Goal: Task Accomplishment & Management: Manage account settings

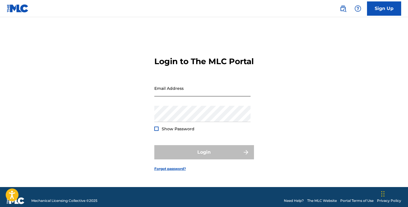
click at [164, 95] on input "Email Address" at bounding box center [202, 88] width 96 height 16
type input "[PERSON_NAME][EMAIL_ADDRESS][DOMAIN_NAME]"
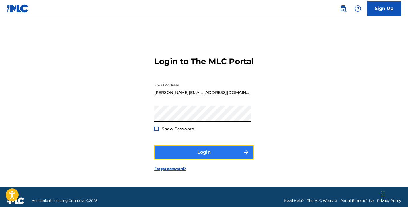
click at [204, 152] on button "Login" at bounding box center [204, 152] width 100 height 14
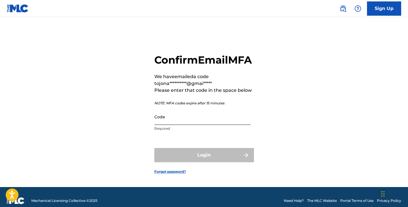
click at [182, 125] on input "Code" at bounding box center [202, 117] width 96 height 16
paste input "101244"
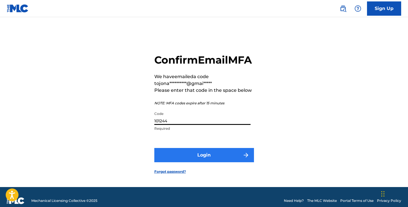
type input "101244"
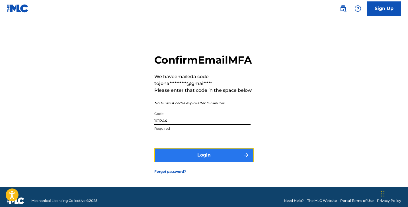
click at [207, 161] on button "Login" at bounding box center [204, 155] width 100 height 14
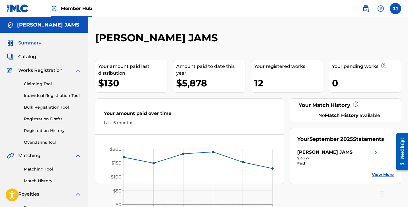
click at [227, 41] on div "[PERSON_NAME] JAMS" at bounding box center [213, 39] width 236 height 17
click at [238, 38] on div "[PERSON_NAME] JAMS" at bounding box center [213, 39] width 236 height 17
click at [255, 38] on div "[PERSON_NAME] JAMS" at bounding box center [213, 39] width 236 height 17
click at [260, 38] on div "[PERSON_NAME] JAMS" at bounding box center [213, 39] width 236 height 17
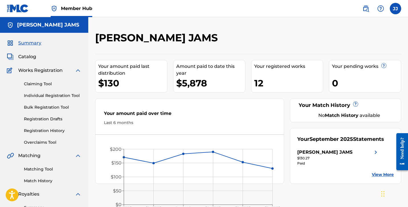
click at [279, 38] on div "[PERSON_NAME] JAMS" at bounding box center [213, 39] width 236 height 17
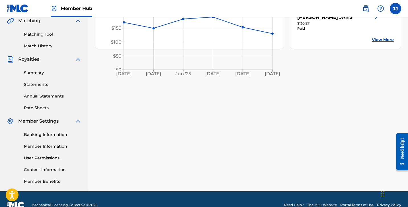
scroll to position [146, 0]
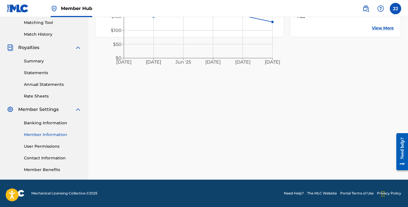
click at [39, 137] on link "Member Information" at bounding box center [53, 135] width 58 height 6
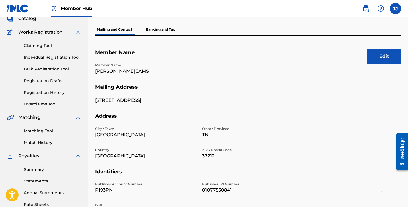
scroll to position [41, 0]
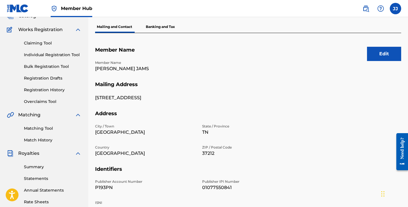
click at [297, 80] on div "Member Name [PERSON_NAME] JAMS" at bounding box center [198, 70] width 207 height 21
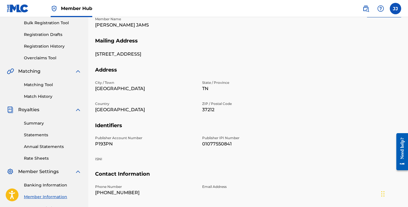
scroll to position [60, 0]
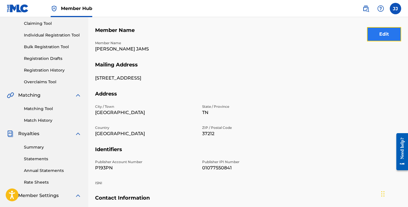
click at [379, 38] on button "Edit" at bounding box center [384, 34] width 34 height 14
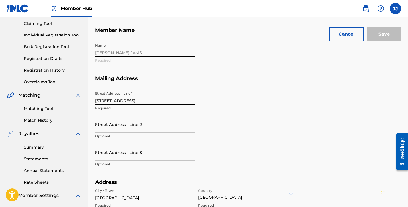
click at [144, 100] on input "[STREET_ADDRESS]" at bounding box center [145, 96] width 100 height 16
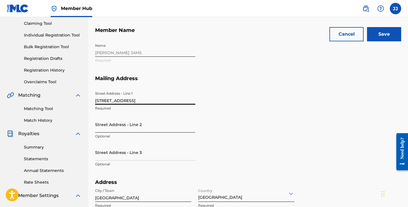
type input "[STREET_ADDRESS]"
click at [137, 132] on input "Street Address - Line 2" at bounding box center [145, 124] width 100 height 16
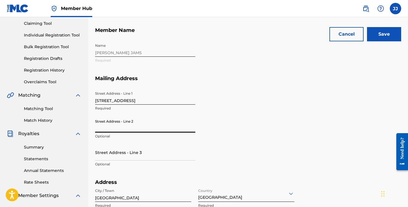
type input "F"
click at [271, 102] on div "Street Address - Line [GEOGRAPHIC_DATA][STREET_ADDRESS] Address - Line 2 Option…" at bounding box center [198, 133] width 207 height 91
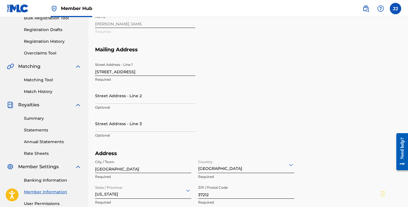
scroll to position [106, 0]
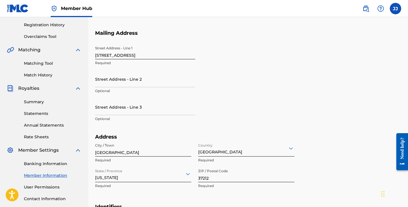
click at [155, 154] on input "[GEOGRAPHIC_DATA]" at bounding box center [143, 148] width 96 height 16
type input "Flossmoor"
click at [134, 177] on div "[US_STATE]" at bounding box center [143, 174] width 96 height 16
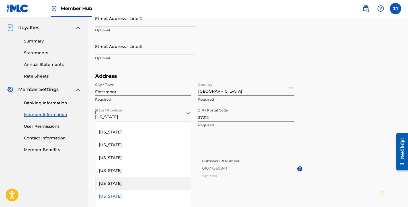
scroll to position [303, 0]
type input "il"
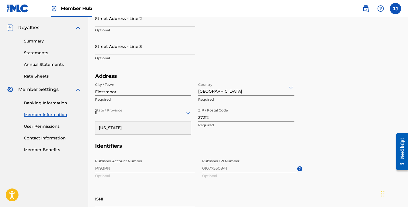
click at [130, 128] on div "[US_STATE]" at bounding box center [143, 127] width 96 height 13
click at [213, 118] on input "37212" at bounding box center [246, 113] width 96 height 16
type input "60422"
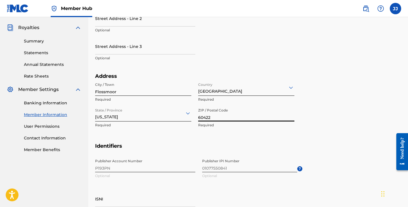
click at [328, 111] on section "Address City / [GEOGRAPHIC_DATA] Required Country [GEOGRAPHIC_DATA] Required St…" at bounding box center [248, 108] width 306 height 70
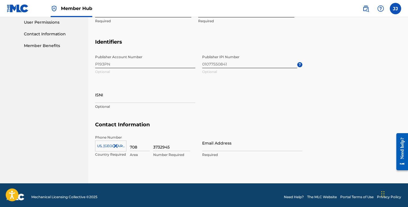
scroll to position [274, 0]
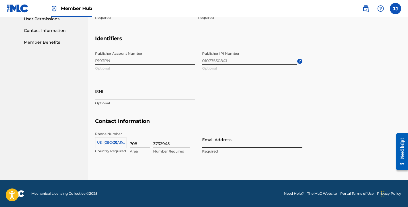
click at [239, 144] on input "Email Address" at bounding box center [252, 139] width 100 height 16
type input "[PERSON_NAME][EMAIL_ADDRESS][DOMAIN_NAME]"
type input "Unit 206"
type input "[PERSON_NAME]"
type input "[GEOGRAPHIC_DATA]"
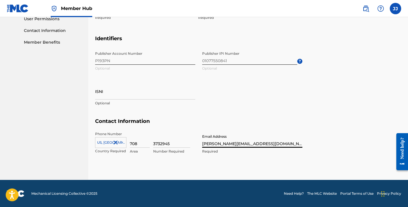
type input "CA"
type input "1"
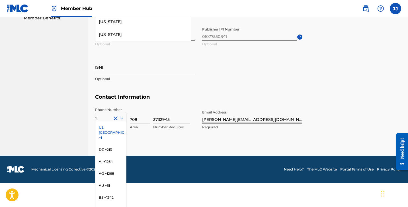
click at [284, 136] on div "Phone Number 1 [GEOGRAPHIC_DATA], [GEOGRAPHIC_DATA] +1 DZ +213 AI +1264 AG +126…" at bounding box center [198, 124] width 207 height 35
click at [109, 125] on div "US, [GEOGRAPHIC_DATA] +1" at bounding box center [110, 132] width 31 height 22
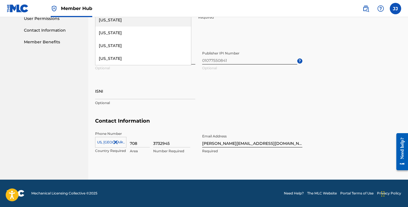
scroll to position [274, 0]
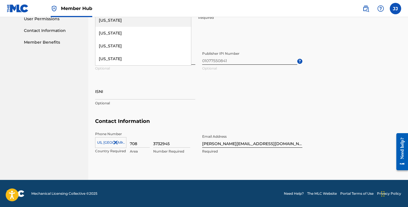
click at [163, 126] on h5 "Contact Information" at bounding box center [248, 124] width 306 height 13
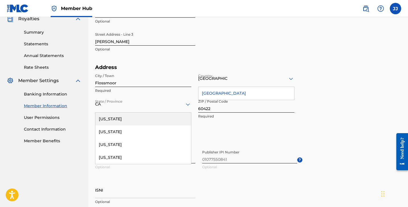
scroll to position [170, 0]
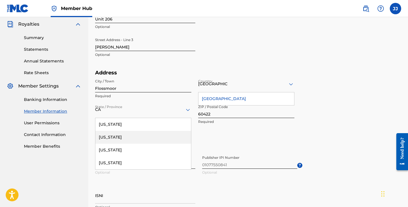
click at [220, 150] on h5 "Identifiers" at bounding box center [248, 145] width 306 height 13
click at [221, 190] on div "Publisher Account Number P193PN Optional Publisher IPI Number 01077550841 Optio…" at bounding box center [198, 187] width 207 height 70
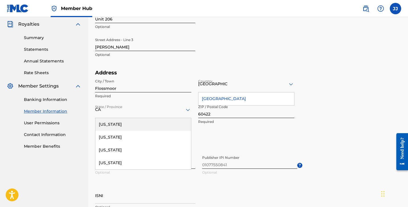
click at [186, 109] on icon at bounding box center [188, 110] width 4 height 2
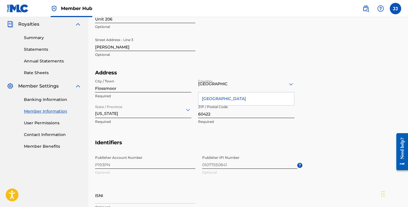
click at [163, 132] on div "Address City / [GEOGRAPHIC_DATA] Required Country [GEOGRAPHIC_DATA] [GEOGRAPHIC…" at bounding box center [198, 105] width 207 height 70
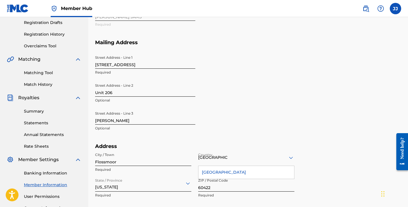
click at [314, 121] on section "Mailing Address Street Address - Line [GEOGRAPHIC_DATA][STREET_ADDRESS] Address…" at bounding box center [248, 91] width 306 height 104
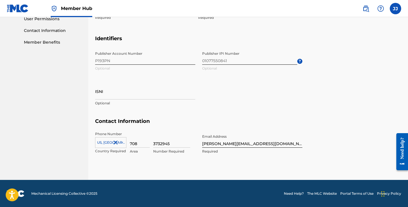
scroll to position [0, 0]
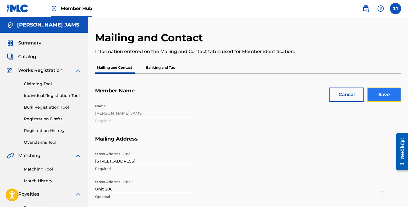
click at [378, 97] on input "Save" at bounding box center [384, 94] width 34 height 14
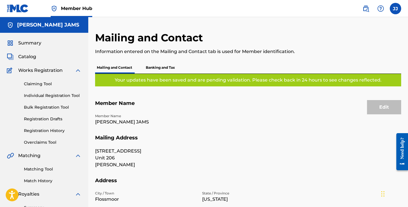
click at [267, 96] on div "Edit Member Name Member Name [PERSON_NAME] JAMS Mailing Address [STREET_ADDRESS…" at bounding box center [248, 211] width 306 height 250
click at [160, 70] on p "Banking and Tax" at bounding box center [160, 68] width 32 height 12
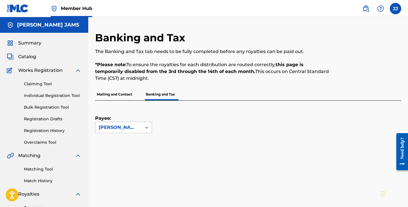
click at [238, 56] on div "The Banking and Tax tab needs to be fully completed before any royalties can be…" at bounding box center [213, 65] width 236 height 34
click at [311, 48] on div "Banking and Tax The Banking and Tax tab needs to be fully completed before any …" at bounding box center [213, 59] width 236 height 57
click at [48, 85] on link "Claiming Tool" at bounding box center [53, 84] width 58 height 6
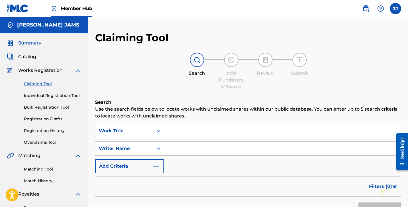
click at [38, 43] on span "Summary" at bounding box center [29, 43] width 23 height 7
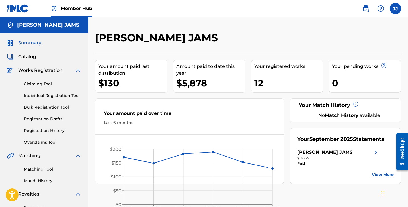
scroll to position [28, 0]
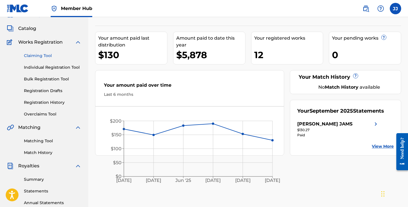
click at [37, 54] on link "Claiming Tool" at bounding box center [53, 56] width 58 height 6
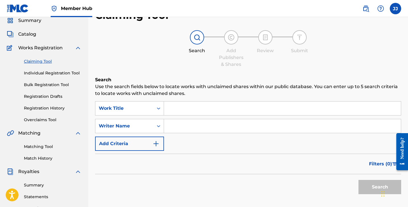
scroll to position [40, 0]
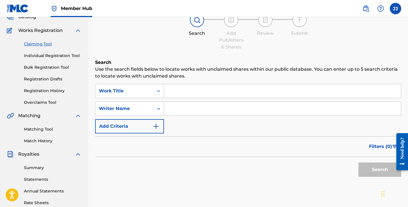
click at [194, 91] on input "Search Form" at bounding box center [282, 91] width 237 height 14
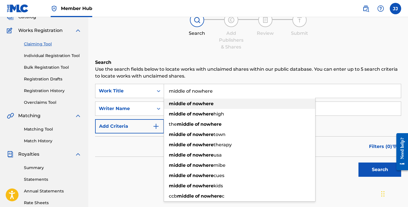
type input "middle of nowhere"
click at [195, 103] on strong "nowhere" at bounding box center [203, 103] width 21 height 5
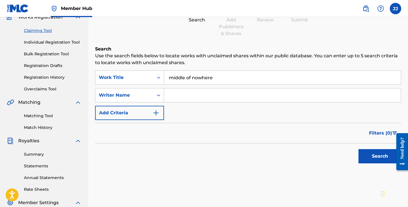
scroll to position [57, 0]
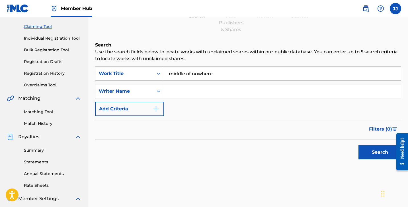
click at [198, 91] on input "Search Form" at bounding box center [282, 91] width 237 height 14
click at [359, 145] on button "Search" at bounding box center [380, 152] width 43 height 14
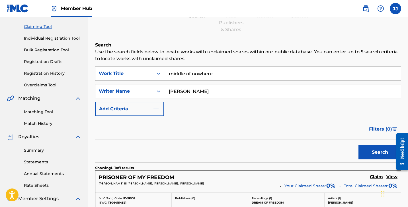
click at [200, 90] on input "[PERSON_NAME]" at bounding box center [282, 91] width 237 height 14
type input "[PERSON_NAME]"
click at [359, 145] on button "Search" at bounding box center [380, 152] width 43 height 14
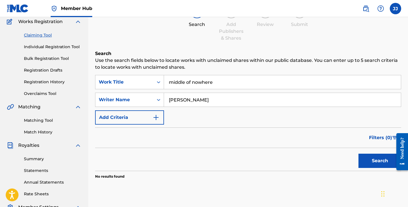
scroll to position [10, 0]
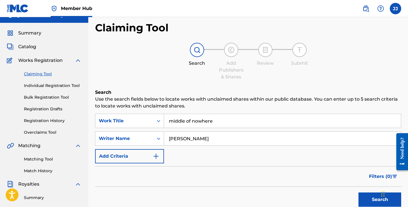
click at [198, 100] on p "Use the search fields below to locate works with unclaimed shares within our pu…" at bounding box center [248, 103] width 306 height 14
click at [207, 103] on p "Use the search fields below to locate works with unclaimed shares within our pu…" at bounding box center [248, 103] width 306 height 14
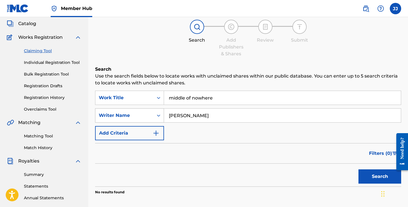
click at [155, 115] on div "Search Form" at bounding box center [159, 115] width 10 height 10
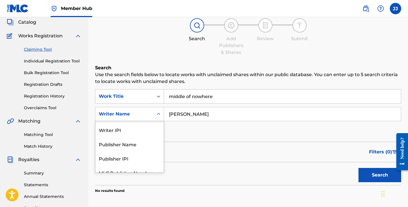
scroll to position [0, 0]
click at [191, 154] on div "Filters ( 0 )" at bounding box center [248, 152] width 306 height 21
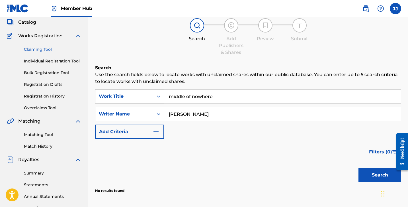
click at [159, 101] on div "Search Form" at bounding box center [159, 96] width 10 height 10
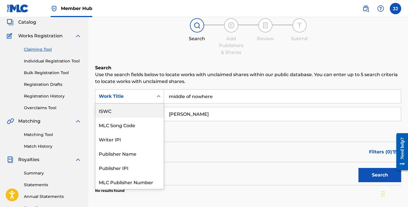
scroll to position [14, 0]
click at [219, 166] on div "Search" at bounding box center [248, 173] width 306 height 23
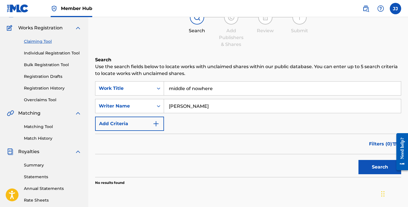
scroll to position [48, 0]
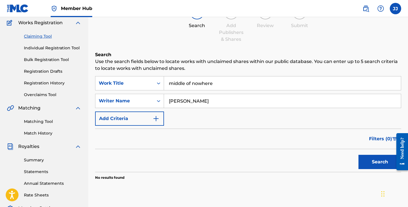
click at [219, 166] on div "Search" at bounding box center [248, 160] width 306 height 23
click at [159, 121] on img "Search Form" at bounding box center [156, 118] width 7 height 7
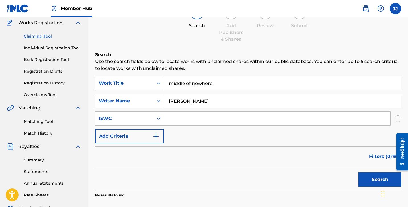
click at [189, 138] on div "SearchWithCriteriac454e8fb-74c3-49a1-a666-8f56530236b5 Work Title middle of now…" at bounding box center [248, 109] width 306 height 67
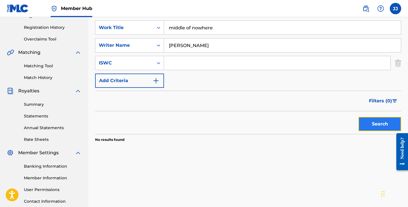
click at [387, 122] on button "Search" at bounding box center [380, 124] width 43 height 14
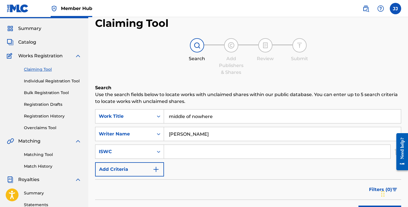
scroll to position [1, 0]
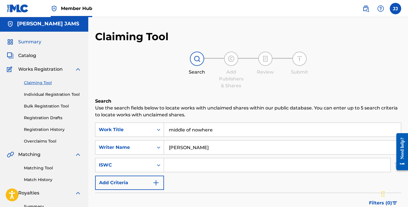
click at [36, 44] on span "Summary" at bounding box center [29, 41] width 23 height 7
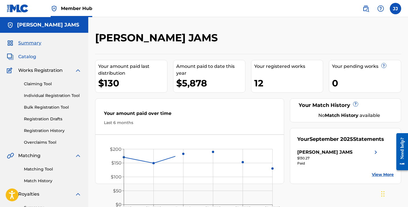
click at [27, 56] on span "Catalog" at bounding box center [27, 56] width 18 height 7
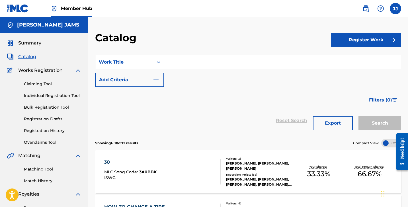
click at [216, 38] on div "Catalog" at bounding box center [213, 39] width 236 height 17
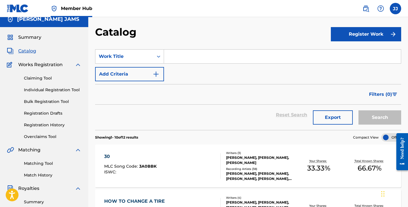
click at [212, 63] on input "Search Form" at bounding box center [282, 57] width 237 height 14
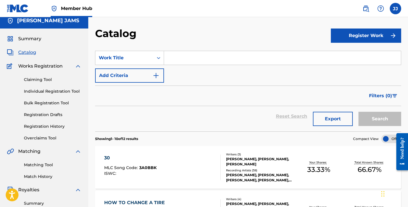
scroll to position [0, 0]
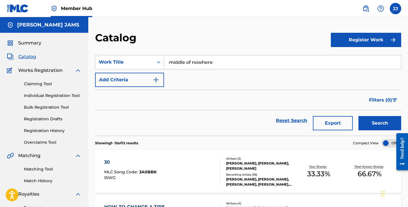
type input "middle of nowhere"
click at [359, 116] on button "Search" at bounding box center [380, 123] width 43 height 14
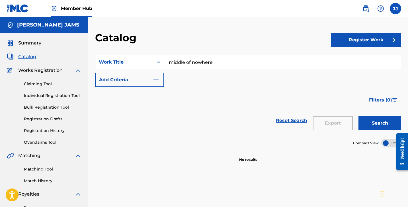
click at [189, 66] on input "middle of nowhere" at bounding box center [282, 62] width 237 height 14
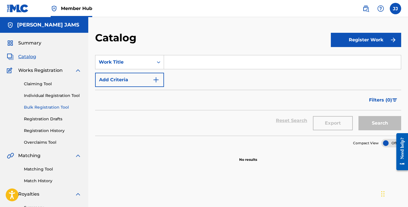
click at [46, 108] on link "Bulk Registration Tool" at bounding box center [53, 107] width 58 height 6
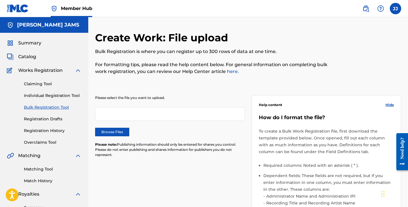
click at [109, 109] on div at bounding box center [170, 114] width 150 height 14
click at [119, 116] on div at bounding box center [170, 114] width 150 height 14
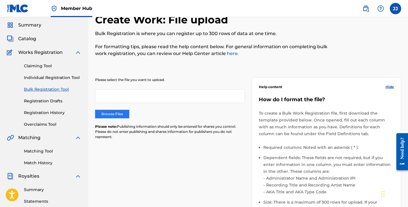
scroll to position [15, 0]
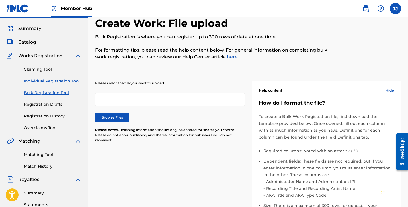
click at [56, 82] on link "Individual Registration Tool" at bounding box center [53, 81] width 58 height 6
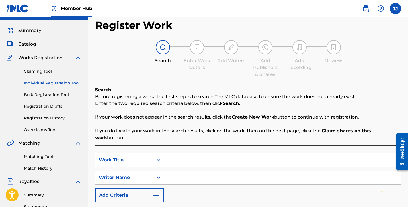
scroll to position [32, 0]
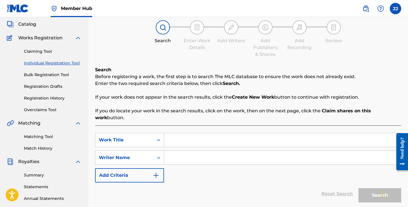
click at [156, 83] on p "Enter the two required search criteria below, then click Search." at bounding box center [248, 83] width 306 height 7
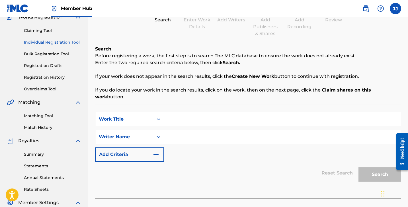
scroll to position [73, 0]
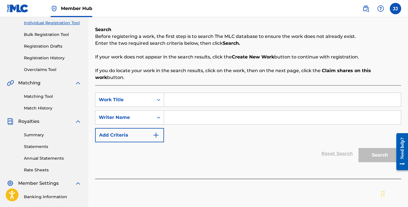
click at [199, 95] on input "Search Form" at bounding box center [282, 100] width 237 height 14
type input "Another Summer Night"
click at [276, 121] on div "SearchWithCriteriadd1c5dc2-cbc6-4274-8c85-2c09e2060158 Work Title Another Summe…" at bounding box center [248, 118] width 306 height 50
click at [231, 111] on input "Search Form" at bounding box center [282, 118] width 237 height 14
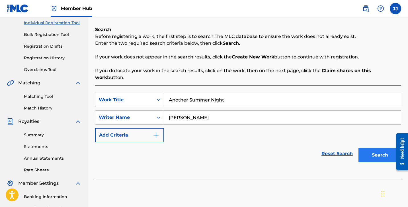
type input "[PERSON_NAME]"
click at [372, 148] on button "Search" at bounding box center [380, 155] width 43 height 14
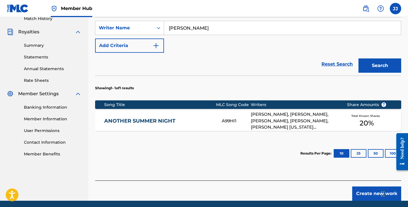
scroll to position [176, 0]
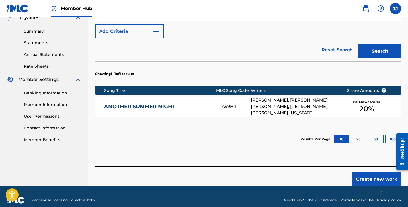
click at [188, 103] on link "ANOTHER SUMMER NIGHT" at bounding box center [159, 106] width 110 height 7
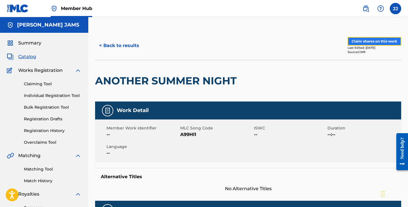
click at [362, 41] on button "Claim shares on this work" at bounding box center [375, 41] width 54 height 9
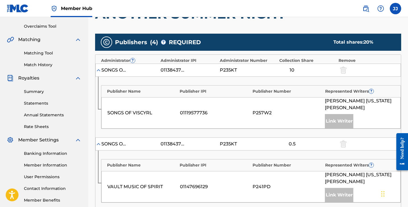
scroll to position [106, 0]
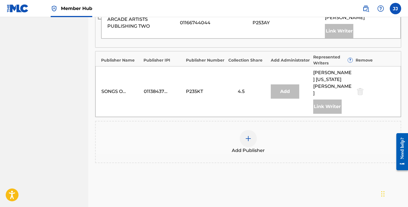
scroll to position [367, 0]
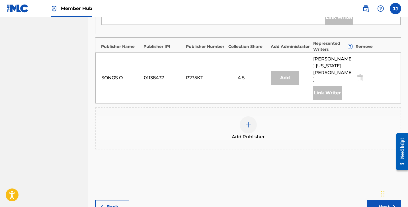
click at [251, 121] on img at bounding box center [248, 124] width 7 height 7
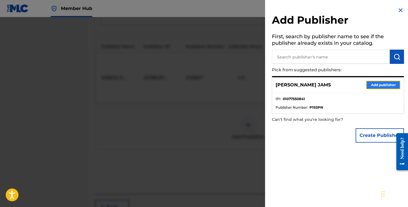
click at [384, 83] on button "Add publisher" at bounding box center [383, 85] width 34 height 9
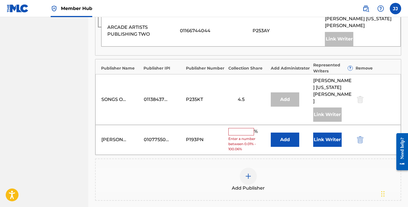
scroll to position [343, 0]
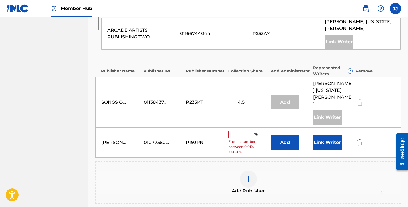
click at [243, 131] on input "text" at bounding box center [241, 134] width 26 height 7
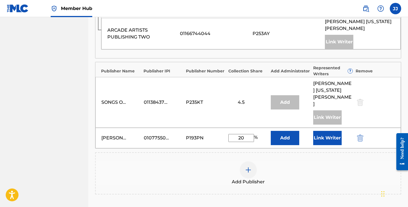
type input "20"
click at [260, 152] on div "Add Publisher" at bounding box center [248, 173] width 306 height 42
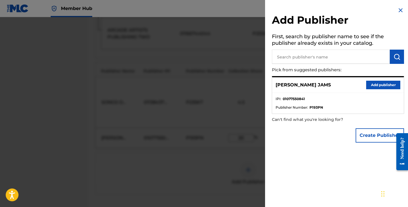
click at [399, 6] on div "Add Publisher First, search by publisher name to see if the publisher already e…" at bounding box center [338, 76] width 146 height 152
click at [399, 8] on img at bounding box center [400, 10] width 7 height 7
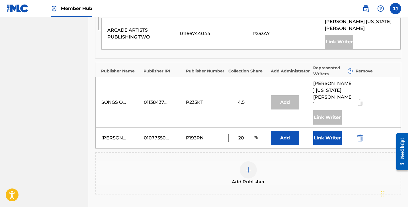
click at [301, 161] on div "Add Publisher" at bounding box center [248, 173] width 305 height 24
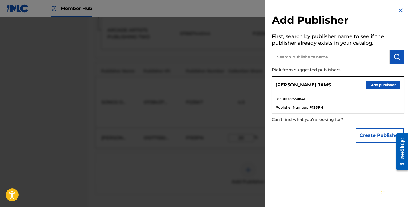
click at [400, 7] on img at bounding box center [400, 10] width 7 height 7
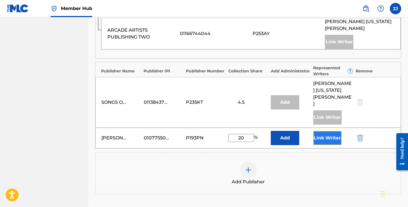
click at [324, 131] on button "Link Writer" at bounding box center [327, 138] width 28 height 14
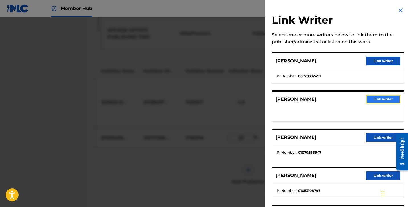
click at [373, 98] on button "Link writer" at bounding box center [383, 99] width 34 height 9
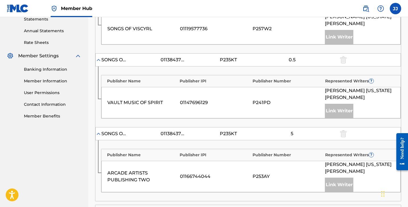
scroll to position [0, 0]
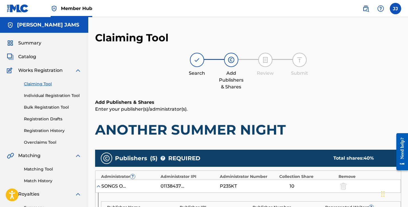
click at [294, 113] on div "Add Publishers & Shares Enter your publisher(s)/administrator(s). ANOTHER SUMME…" at bounding box center [248, 118] width 306 height 39
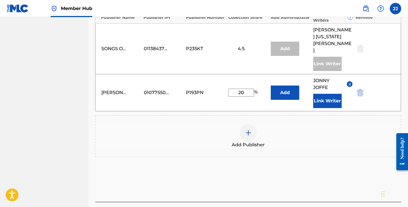
scroll to position [390, 0]
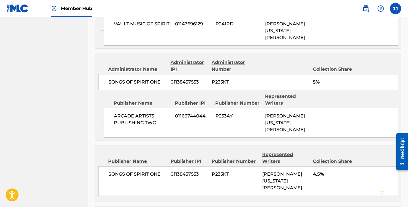
scroll to position [474, 0]
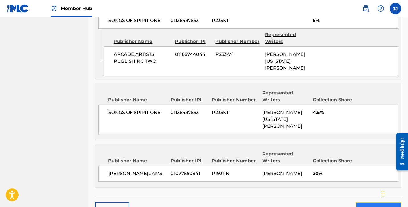
click at [367, 202] on button "Claim" at bounding box center [379, 209] width 46 height 14
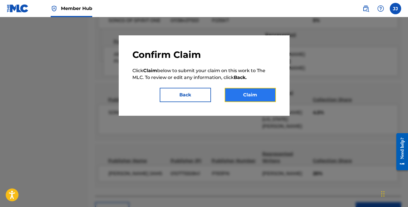
click at [260, 98] on button "Claim" at bounding box center [250, 95] width 51 height 14
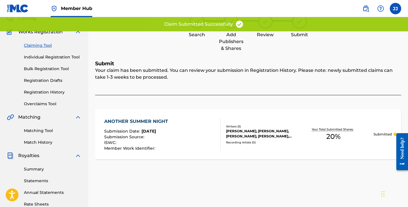
scroll to position [0, 0]
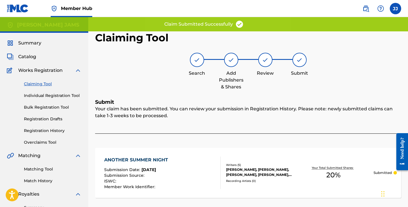
click at [160, 73] on div "Search Add Publishers & Shares Review Submit" at bounding box center [248, 72] width 306 height 38
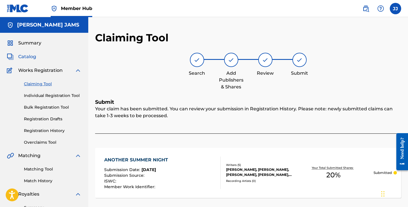
click at [24, 56] on span "Catalog" at bounding box center [27, 56] width 18 height 7
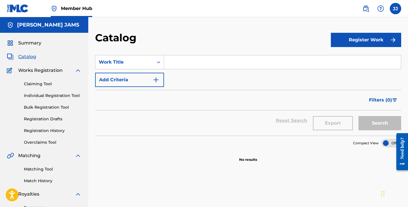
click at [30, 59] on span "Catalog" at bounding box center [27, 56] width 18 height 7
click at [25, 53] on span "Catalog" at bounding box center [27, 56] width 18 height 7
click at [27, 40] on span "Summary" at bounding box center [29, 43] width 23 height 7
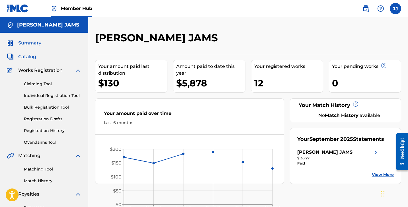
click at [27, 55] on span "Catalog" at bounding box center [27, 56] width 18 height 7
